Goal: Information Seeking & Learning: Compare options

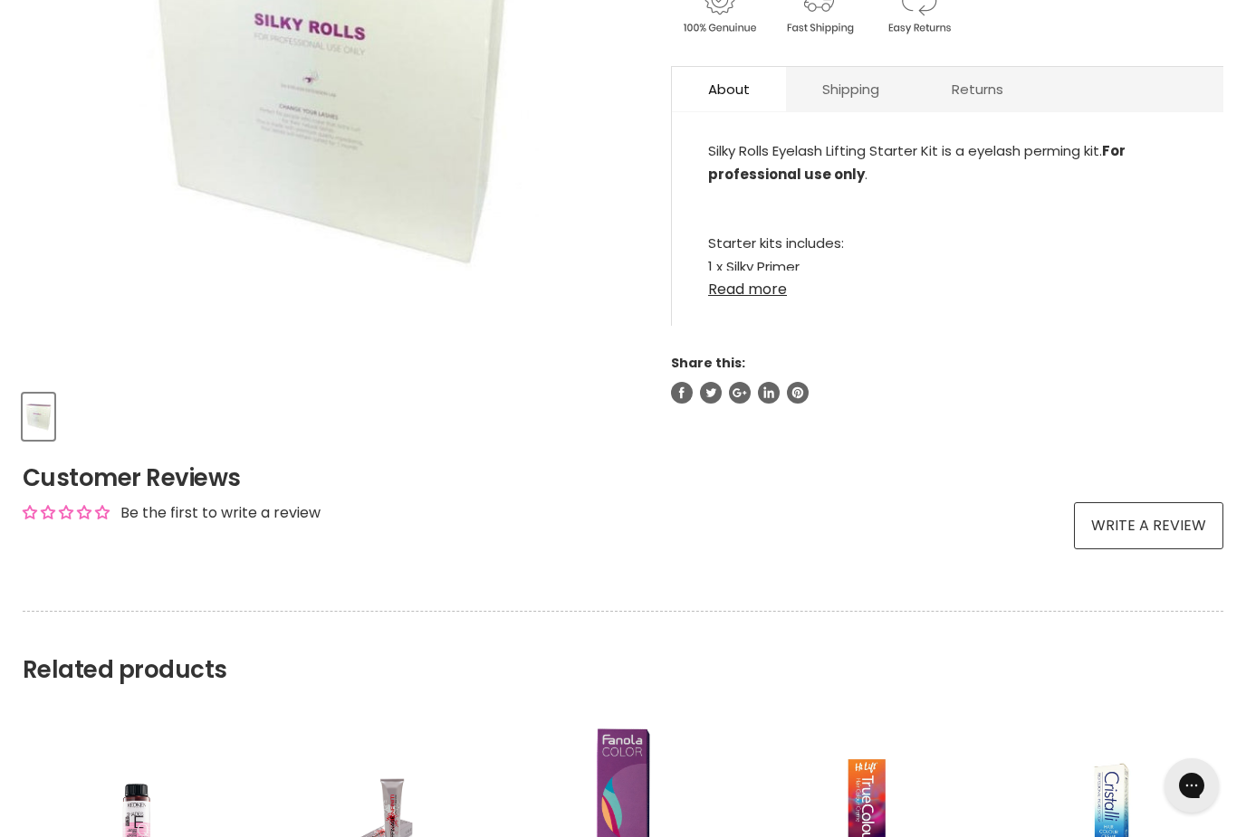
click at [0, 0] on div "View product:Elleebana One Shot Lash Lift Kit - 30 Treatments" at bounding box center [0, 0] width 0 height 0
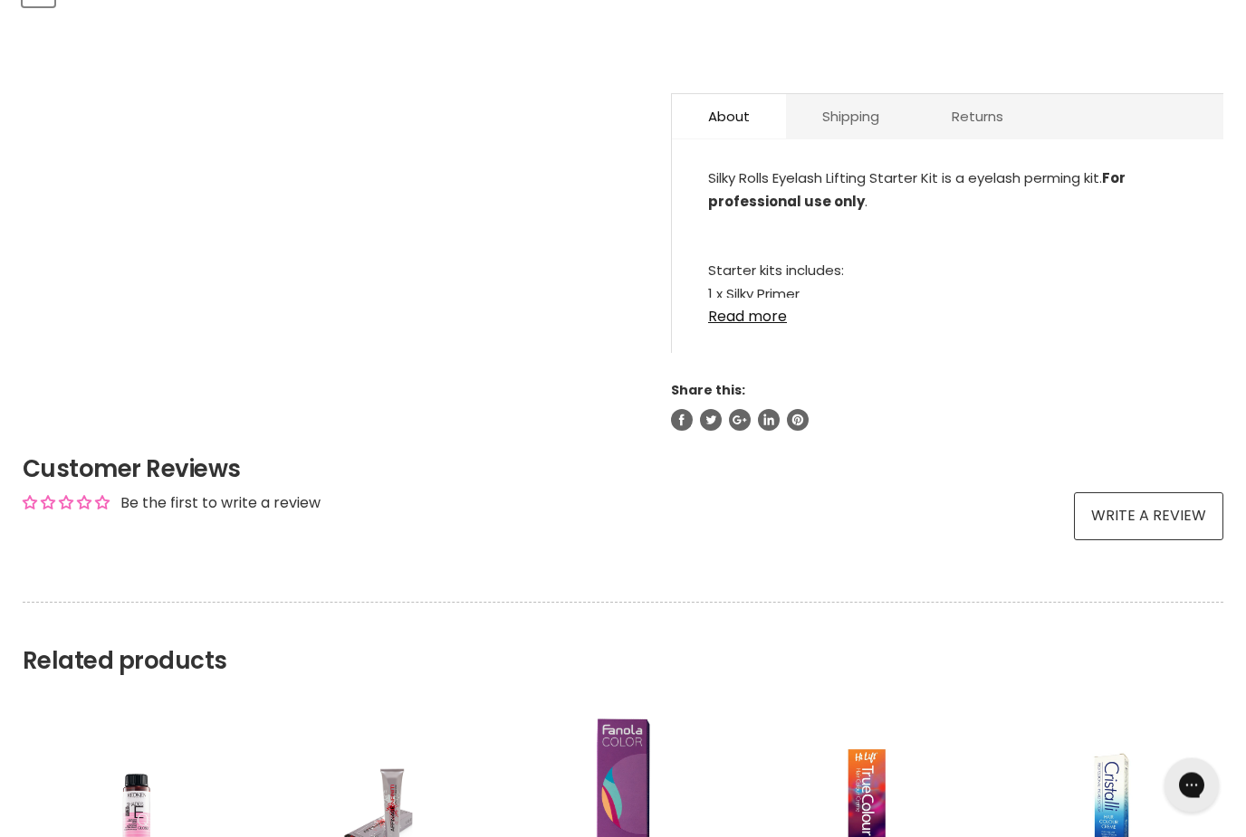
scroll to position [897, 0]
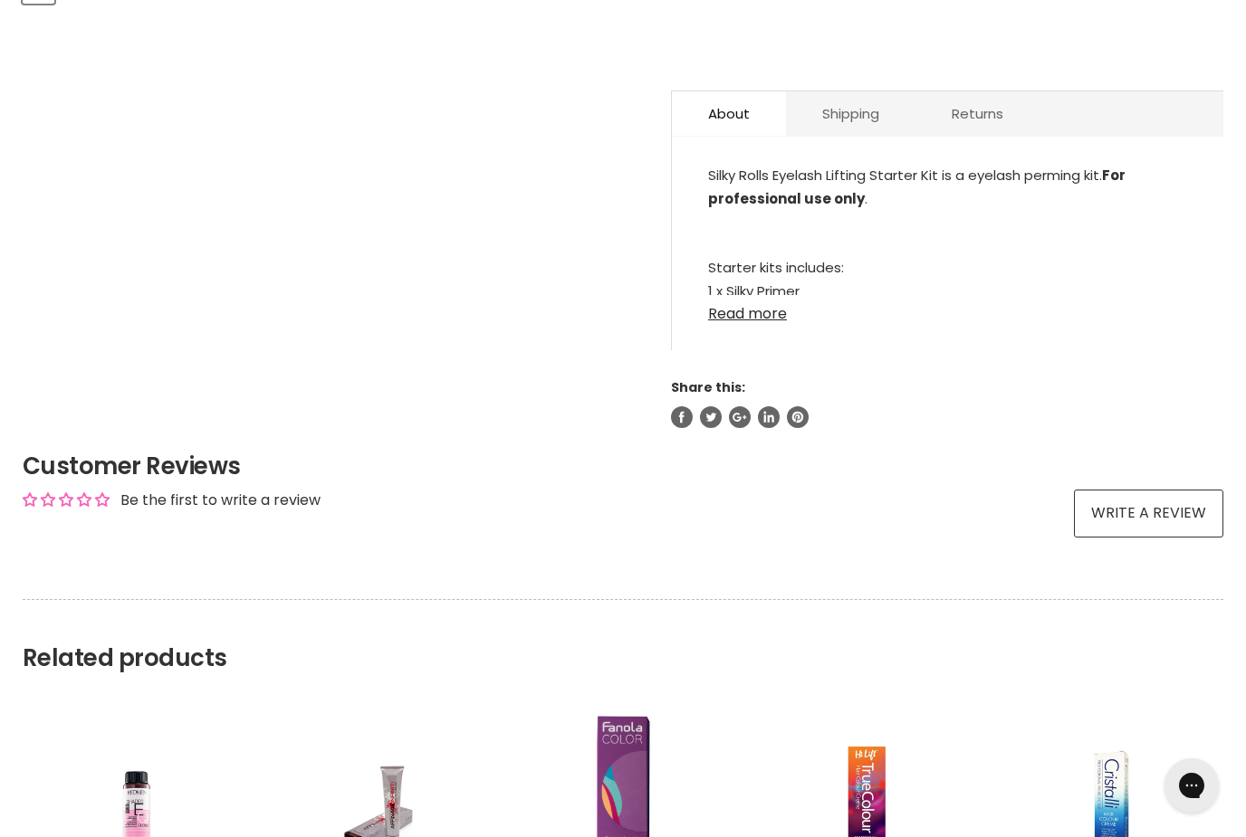
click at [777, 295] on link "Read more" at bounding box center [947, 308] width 479 height 27
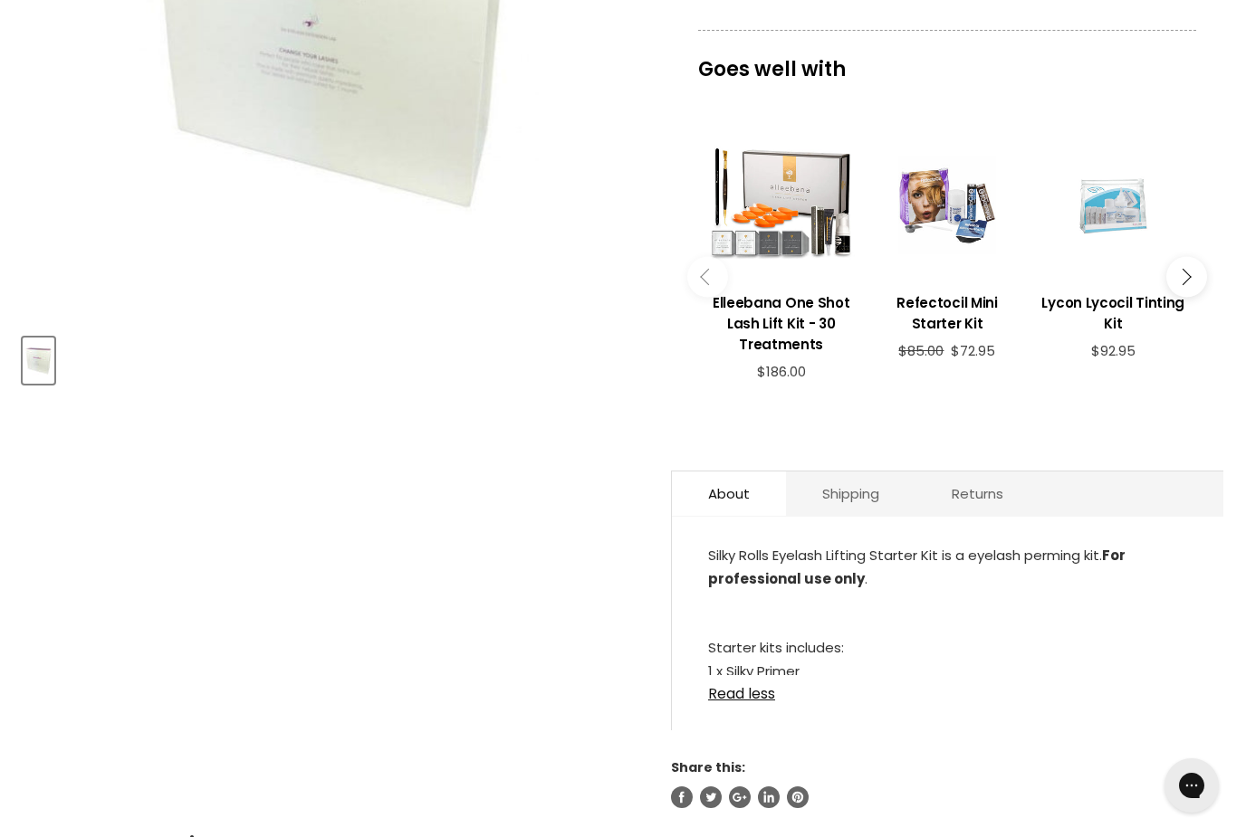
scroll to position [500, 0]
